Goal: Subscribe to service/newsletter

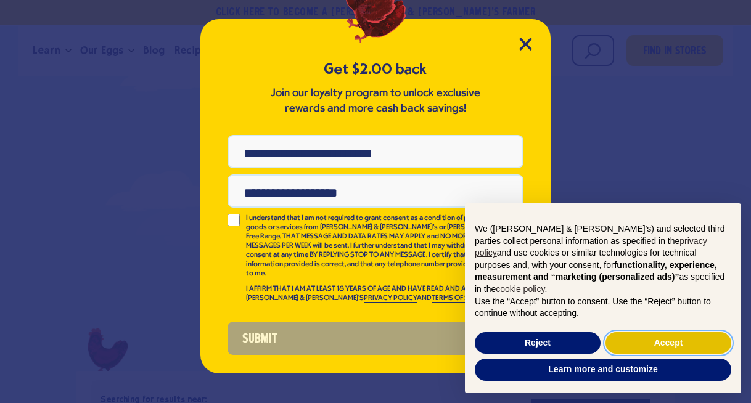
click at [620, 339] on button "Accept" at bounding box center [668, 343] width 126 height 22
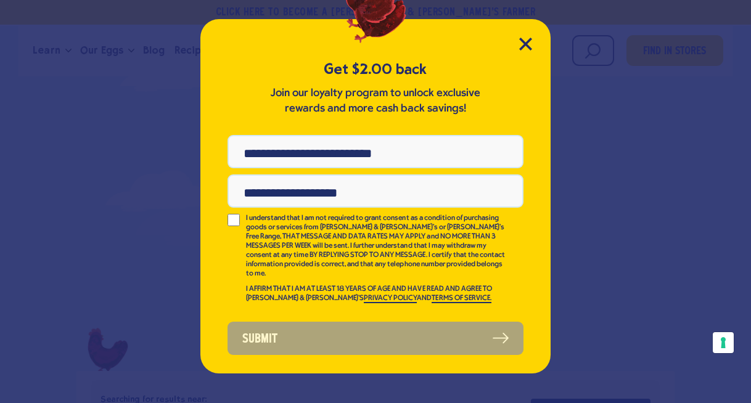
click at [369, 151] on input "Phone Number" at bounding box center [376, 151] width 296 height 33
type input "**********"
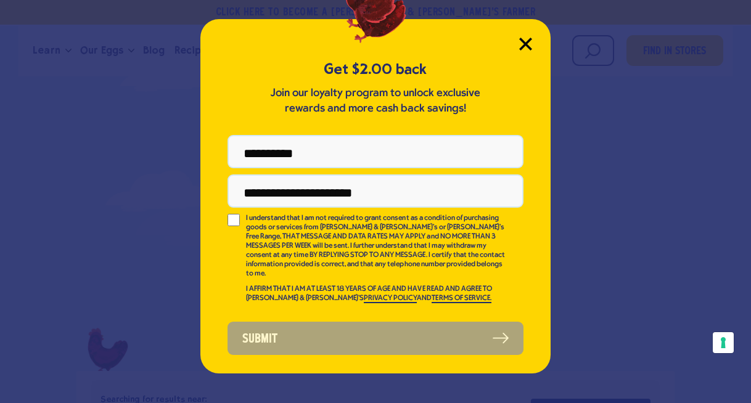
click at [523, 44] on icon "Close Modal" at bounding box center [525, 44] width 13 height 13
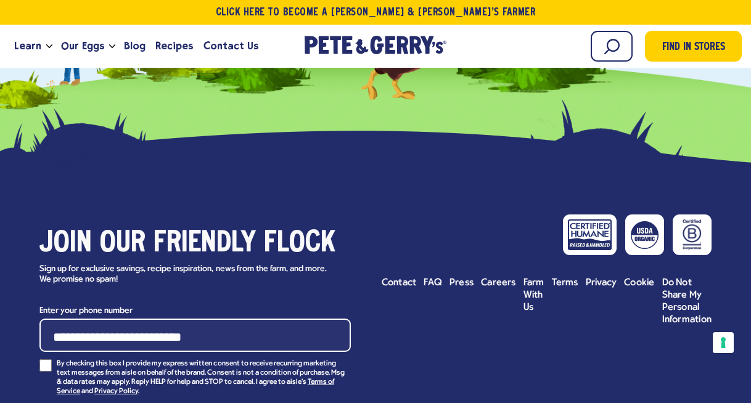
scroll to position [1291, 0]
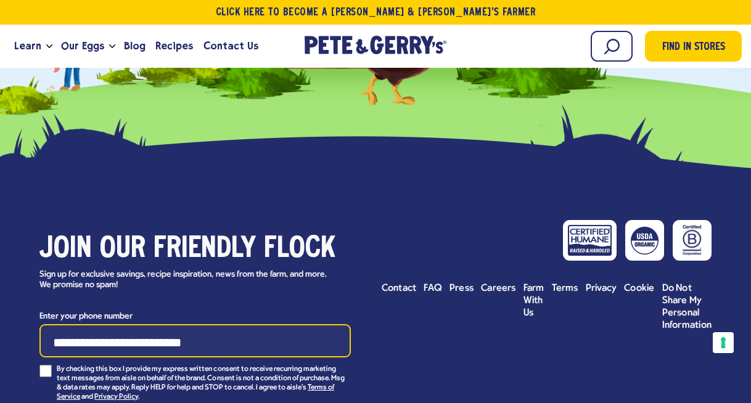
click at [336, 324] on input "Enter your phone number" at bounding box center [194, 340] width 311 height 33
type input "**********"
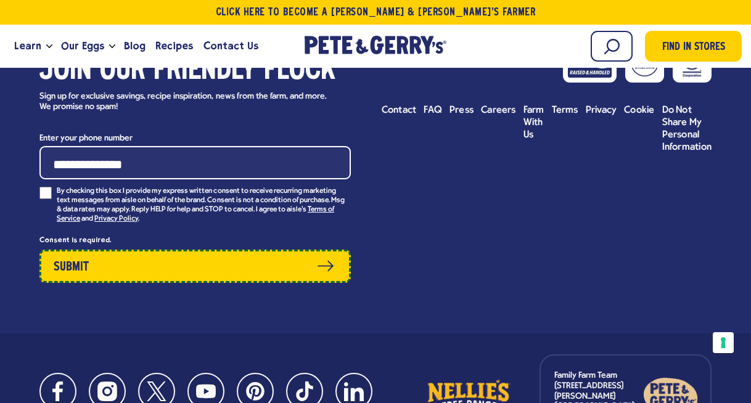
scroll to position [1485, 0]
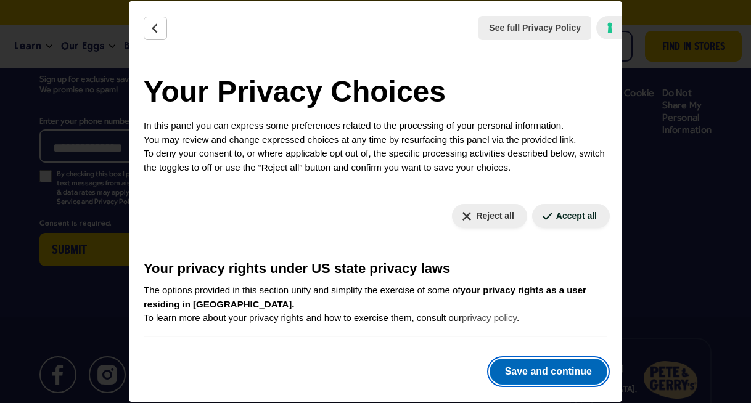
click at [512, 380] on button "Save and continue" at bounding box center [549, 372] width 118 height 26
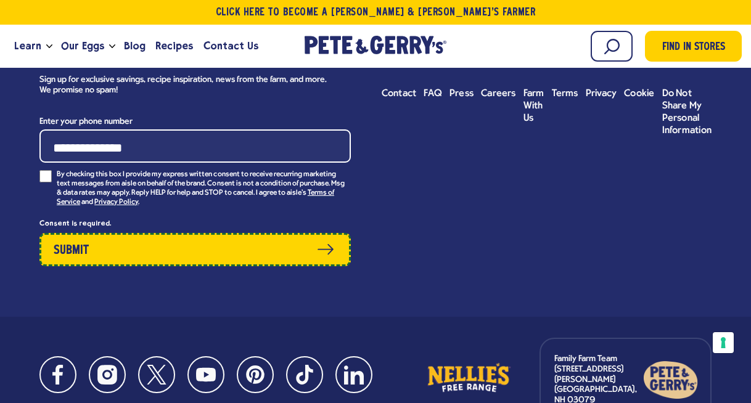
click at [154, 233] on button "Submit" at bounding box center [194, 249] width 311 height 33
click at [336, 233] on button "Submit" at bounding box center [194, 249] width 311 height 33
click at [60, 233] on button "Submit" at bounding box center [194, 249] width 311 height 33
click at [93, 233] on button "Submit" at bounding box center [194, 249] width 311 height 33
